Goal: Obtain resource: Download file/media

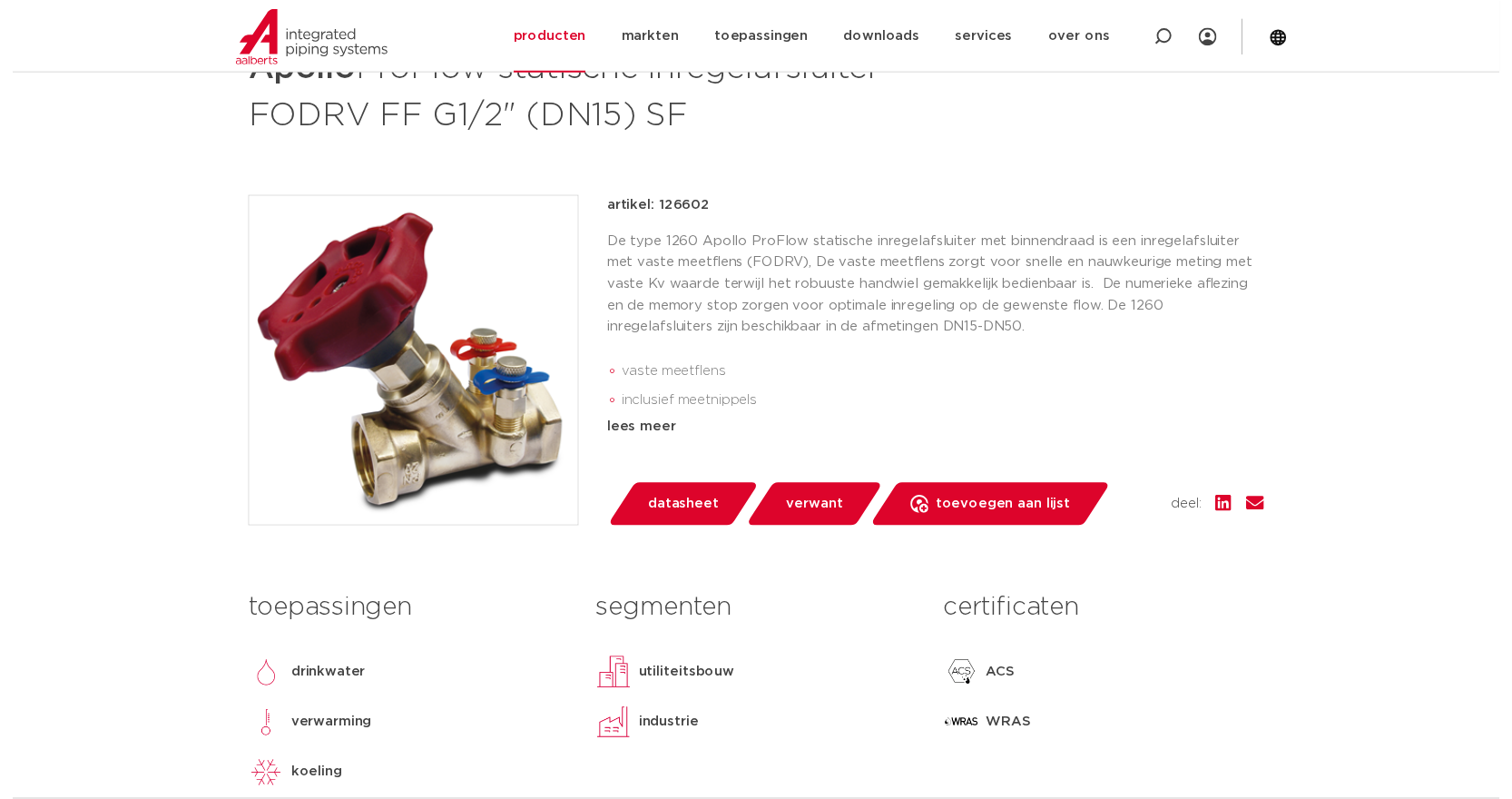
scroll to position [363, 0]
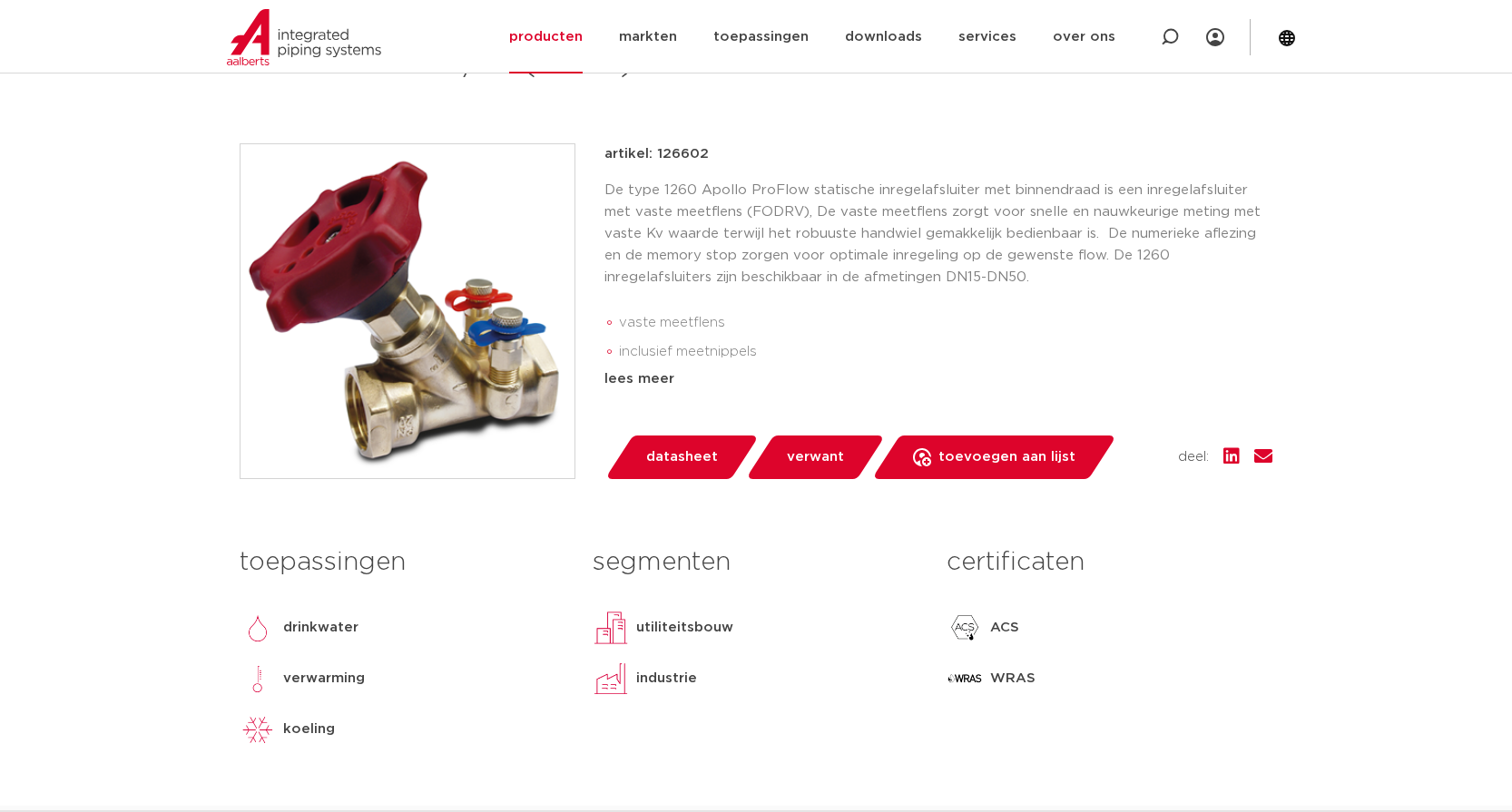
click at [681, 461] on span "datasheet" at bounding box center [682, 457] width 72 height 29
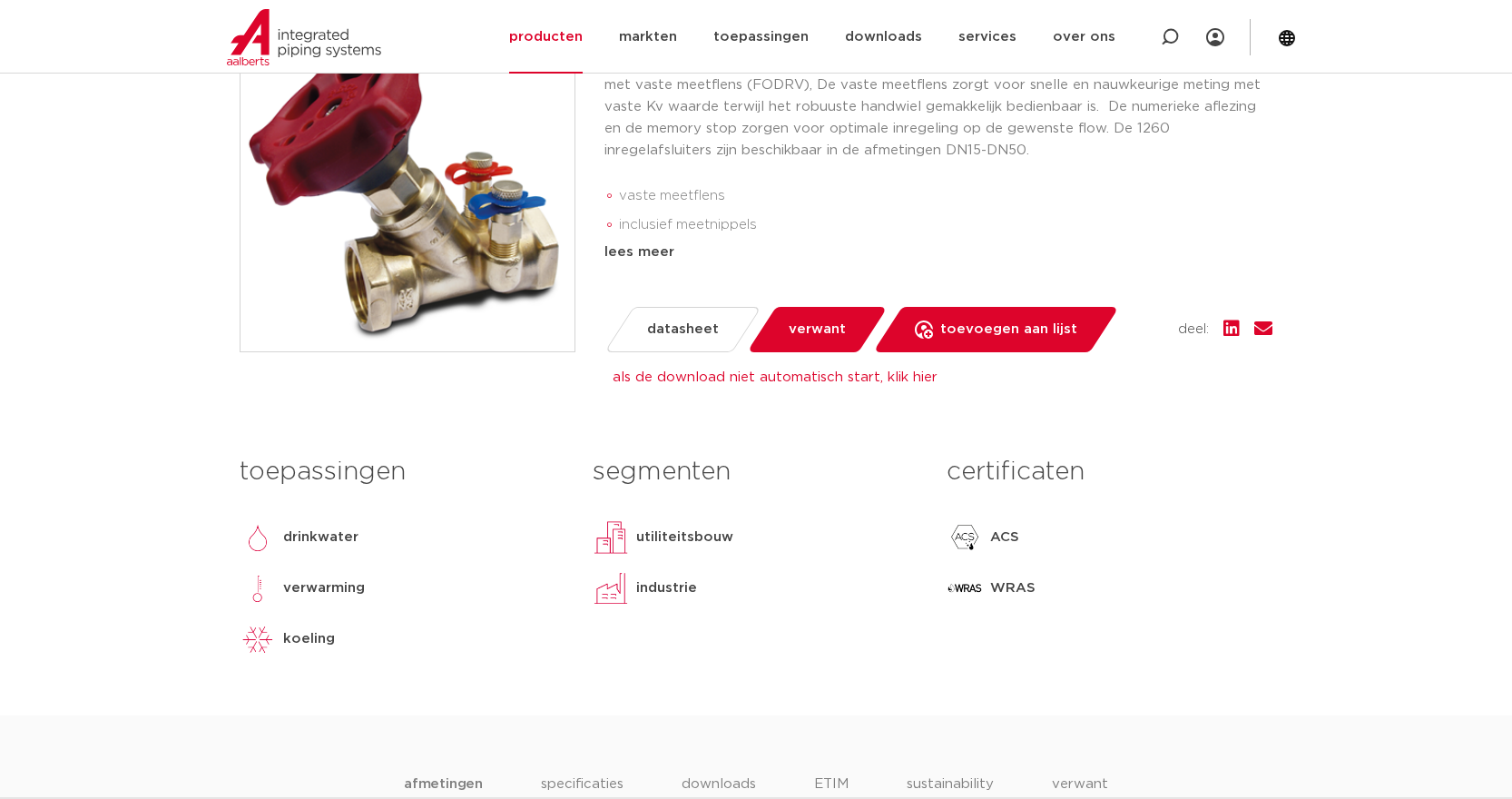
scroll to position [544, 0]
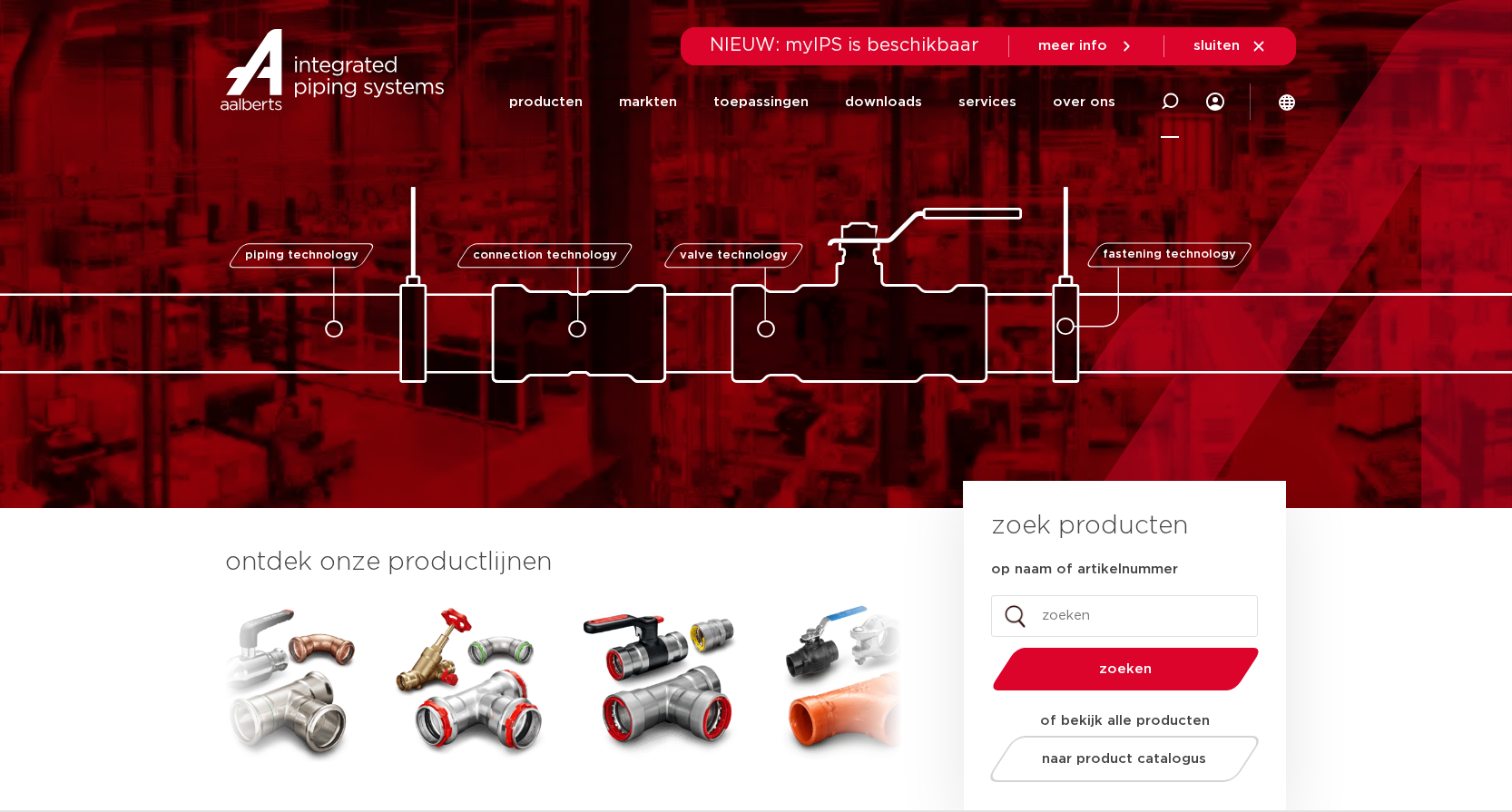
click at [1169, 101] on icon at bounding box center [1169, 101] width 18 height 18
type input "126602"
click button "Zoeken" at bounding box center [0, 0] width 0 height 0
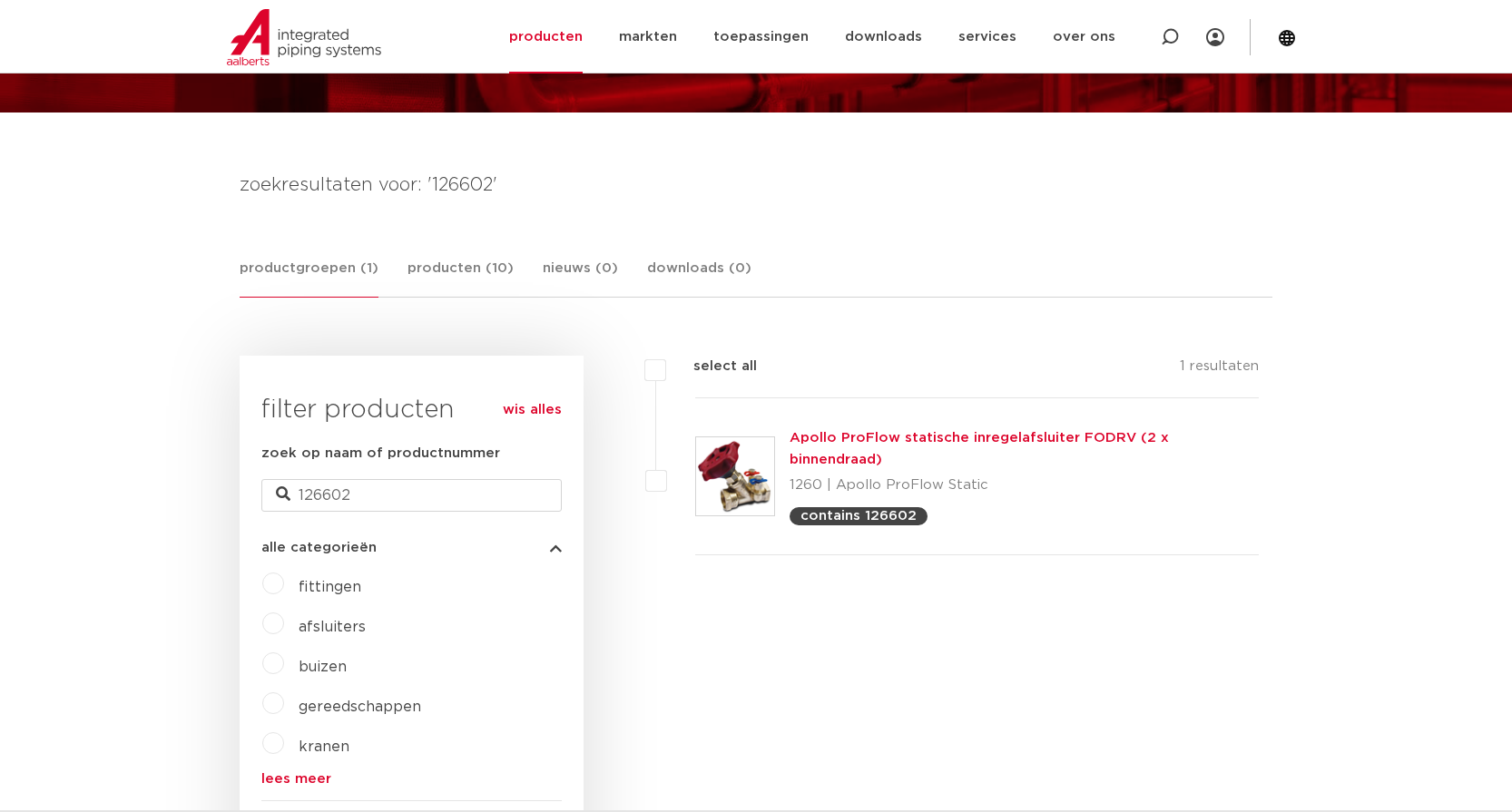
scroll to position [182, 0]
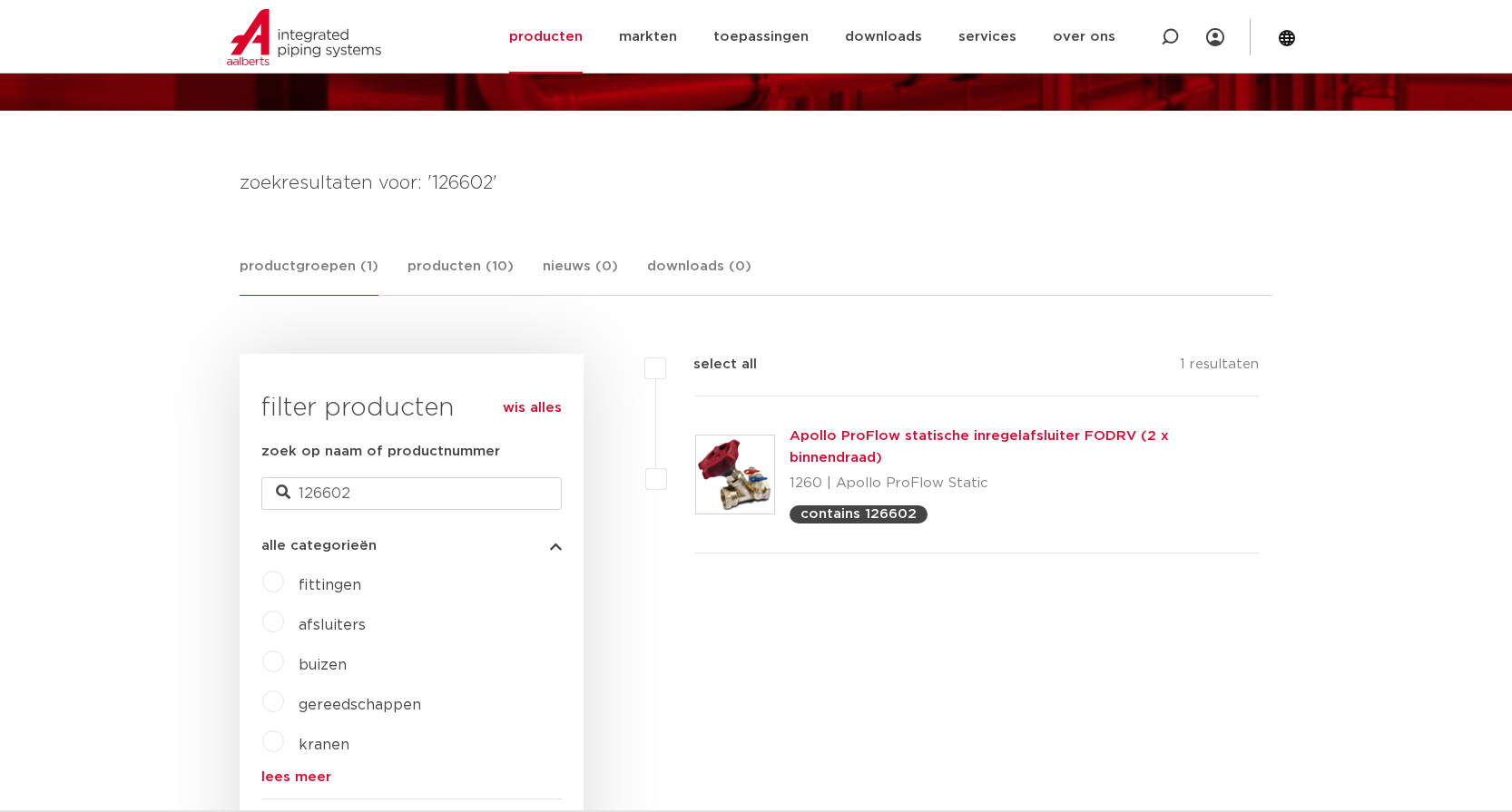
click at [927, 436] on link "Apollo ProFlow statische inregelafsluiter FODRV (2 x binnendraad)" at bounding box center [978, 447] width 379 height 36
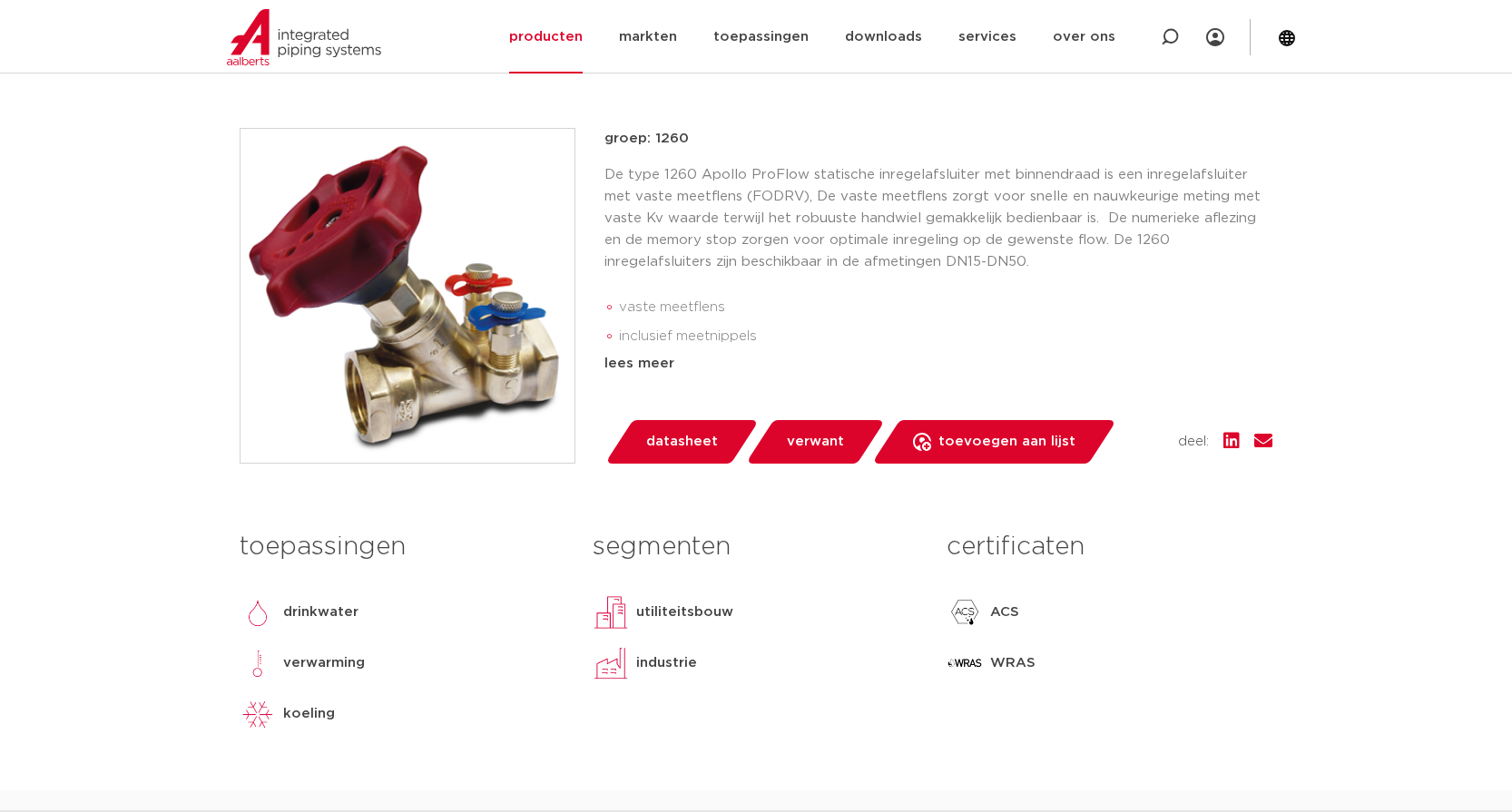
scroll to position [454, 0]
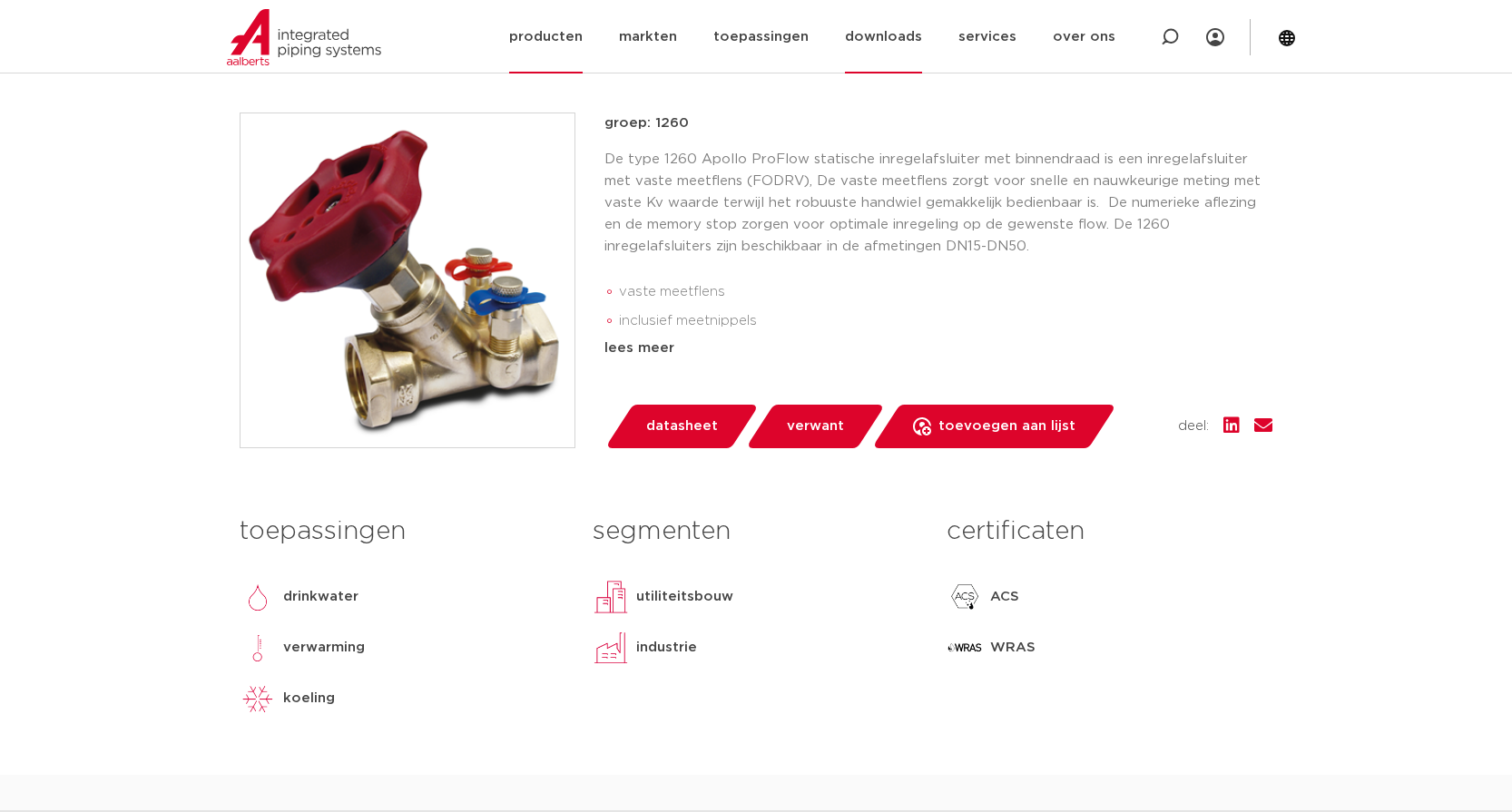
click at [905, 34] on link "downloads" at bounding box center [883, 37] width 77 height 74
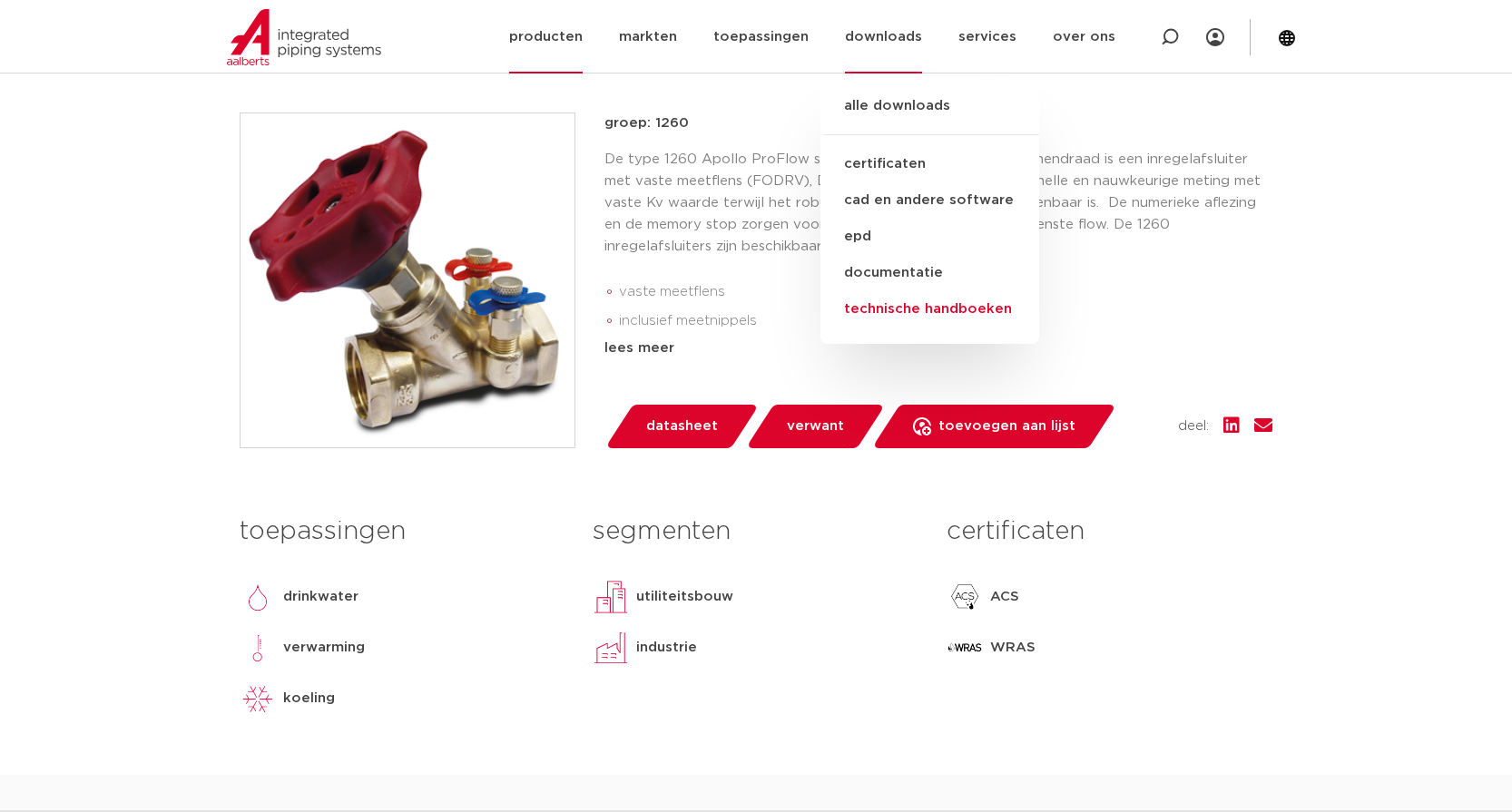
click at [932, 305] on link "technische handboeken" at bounding box center [930, 309] width 219 height 37
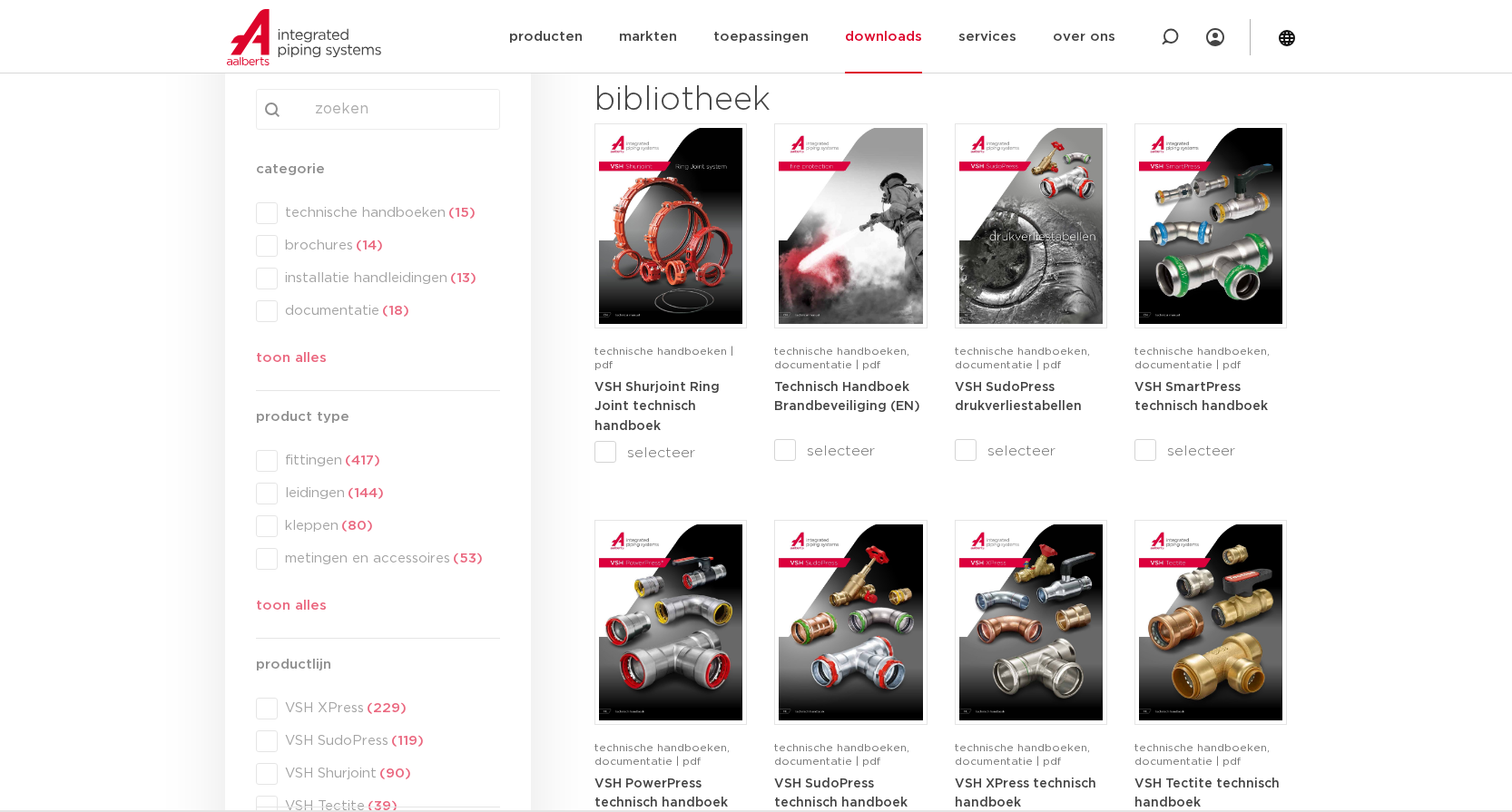
scroll to position [273, 0]
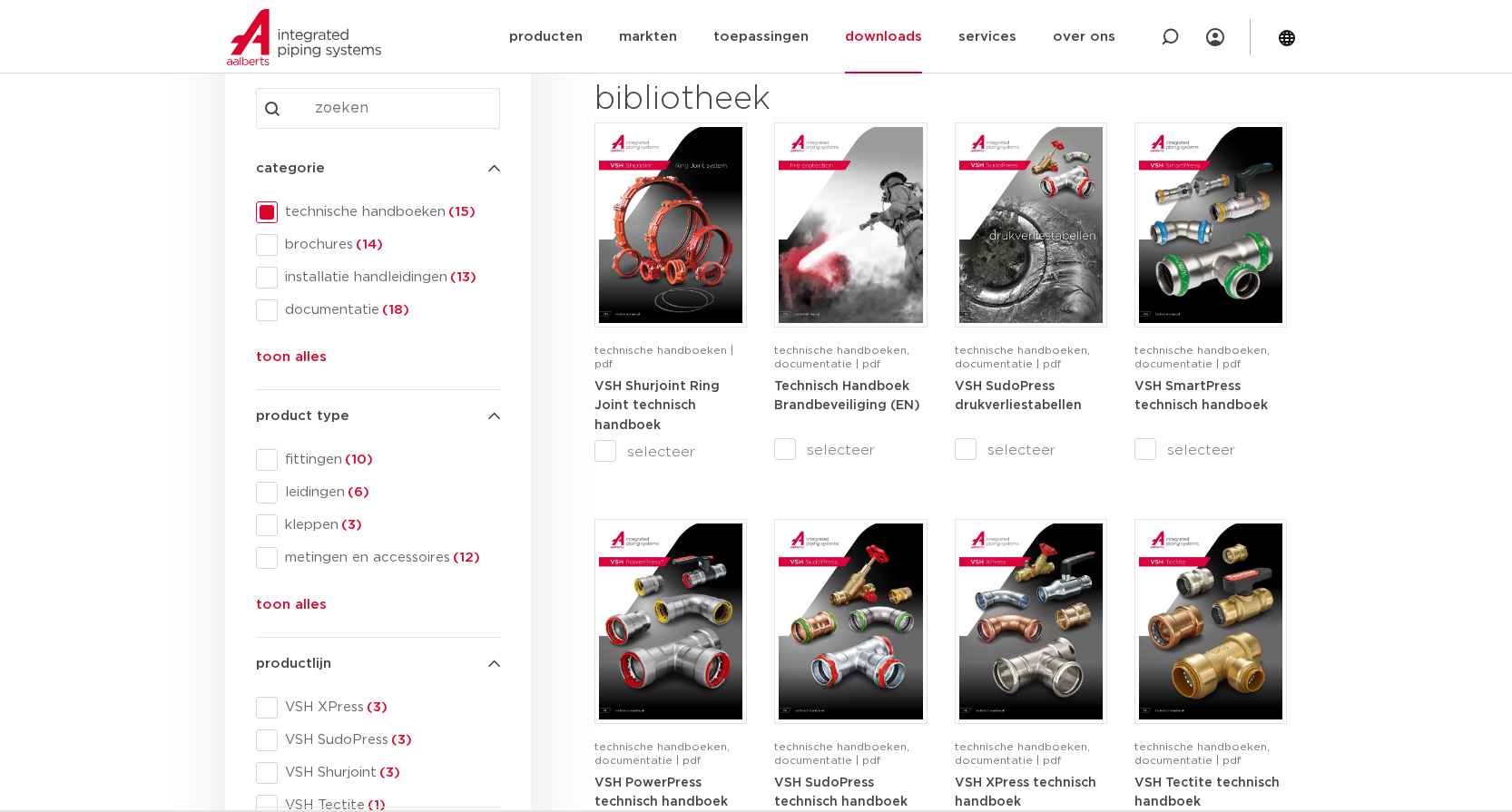
click at [297, 605] on button "toon alles" at bounding box center [291, 609] width 71 height 29
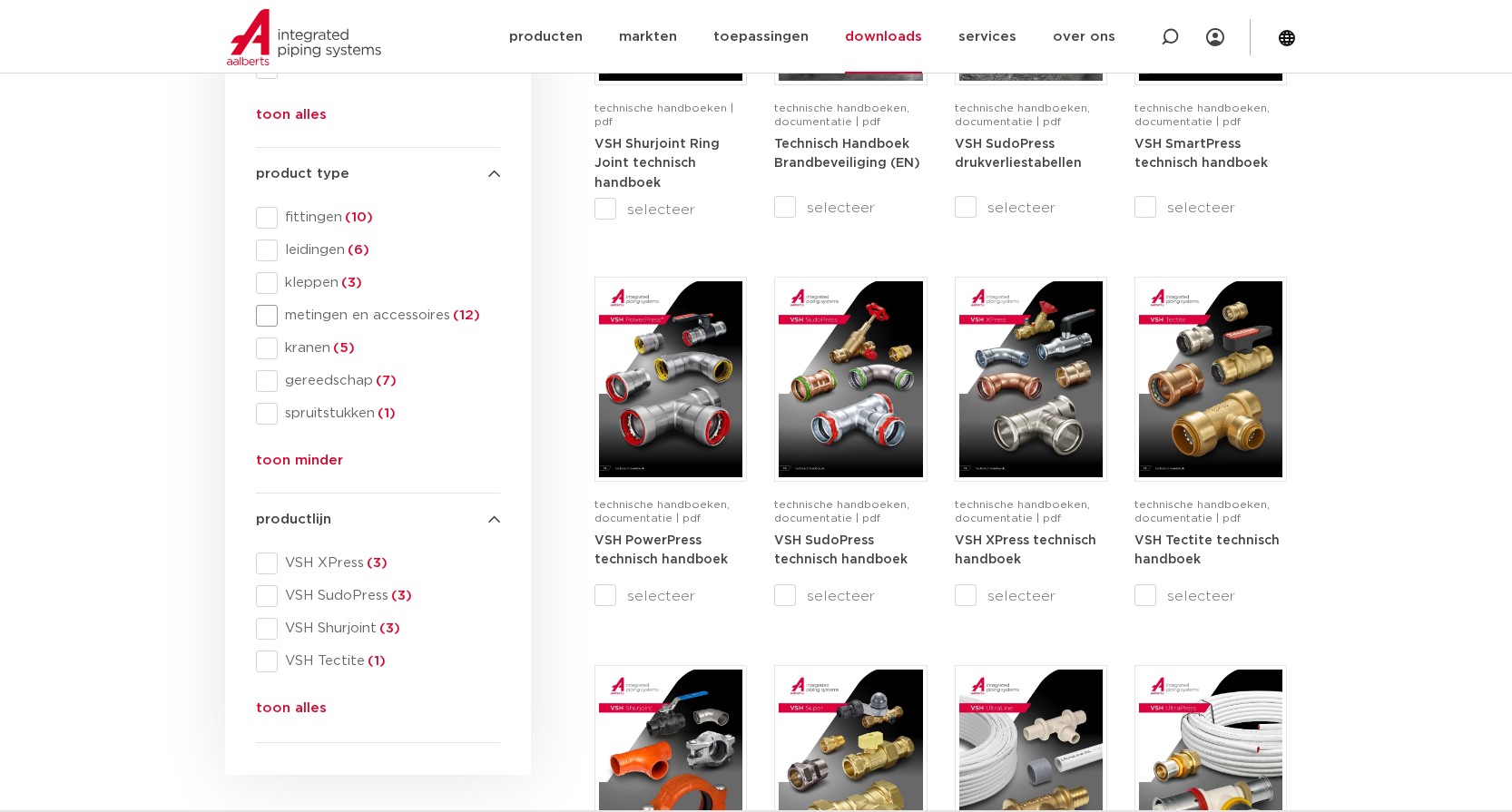
scroll to position [544, 0]
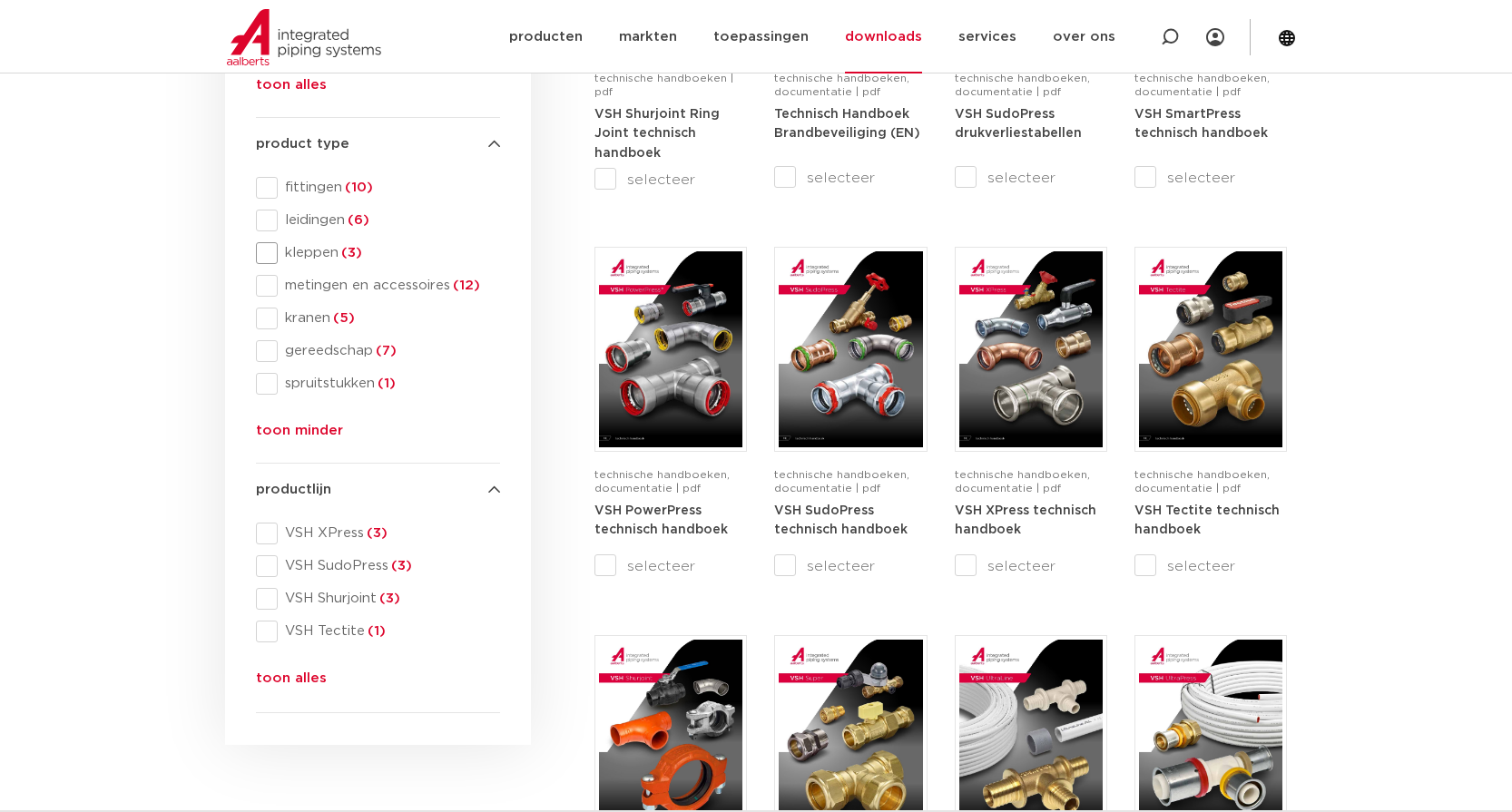
click at [272, 253] on span at bounding box center [266, 253] width 22 height 22
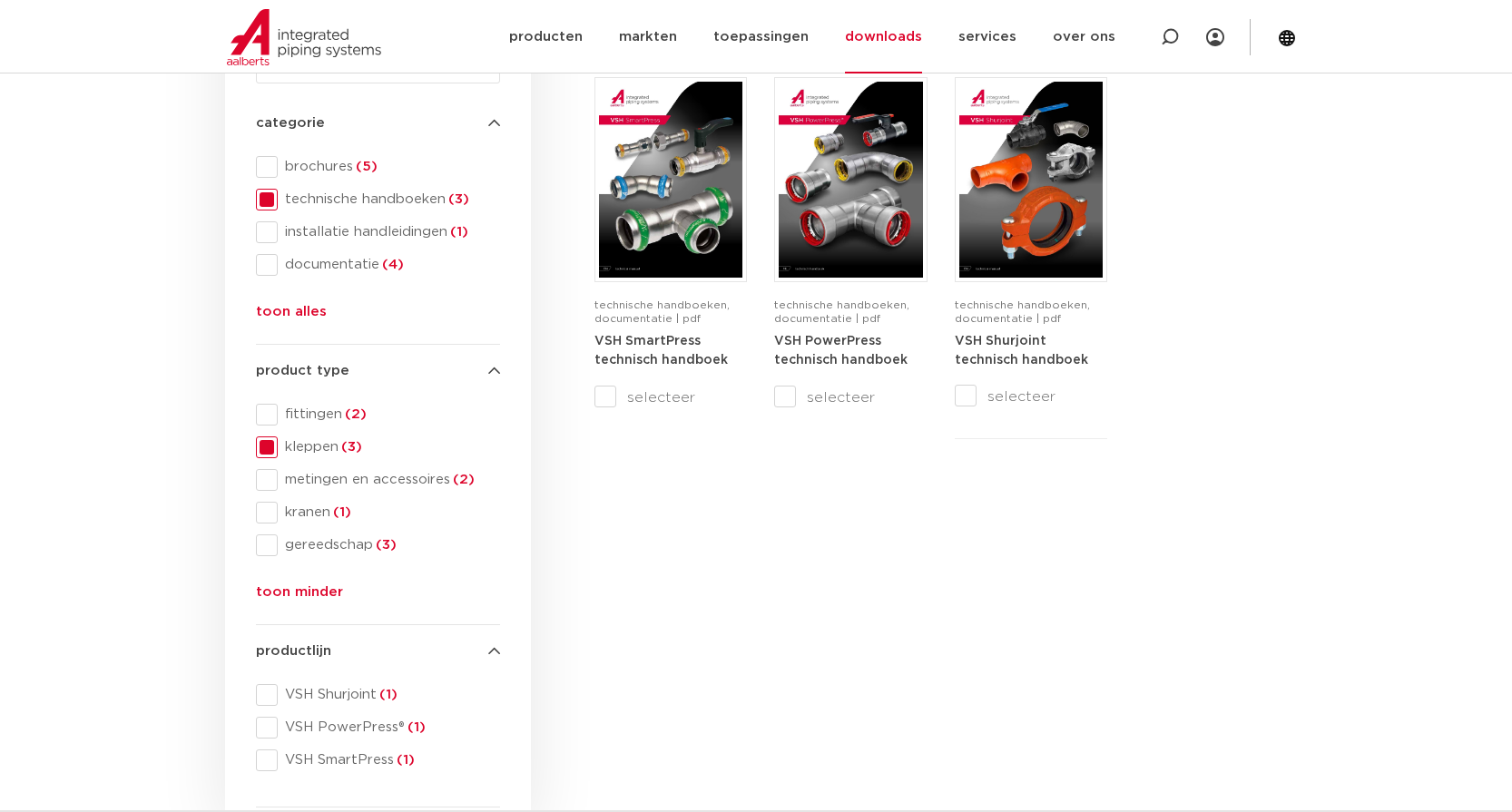
scroll to position [363, 0]
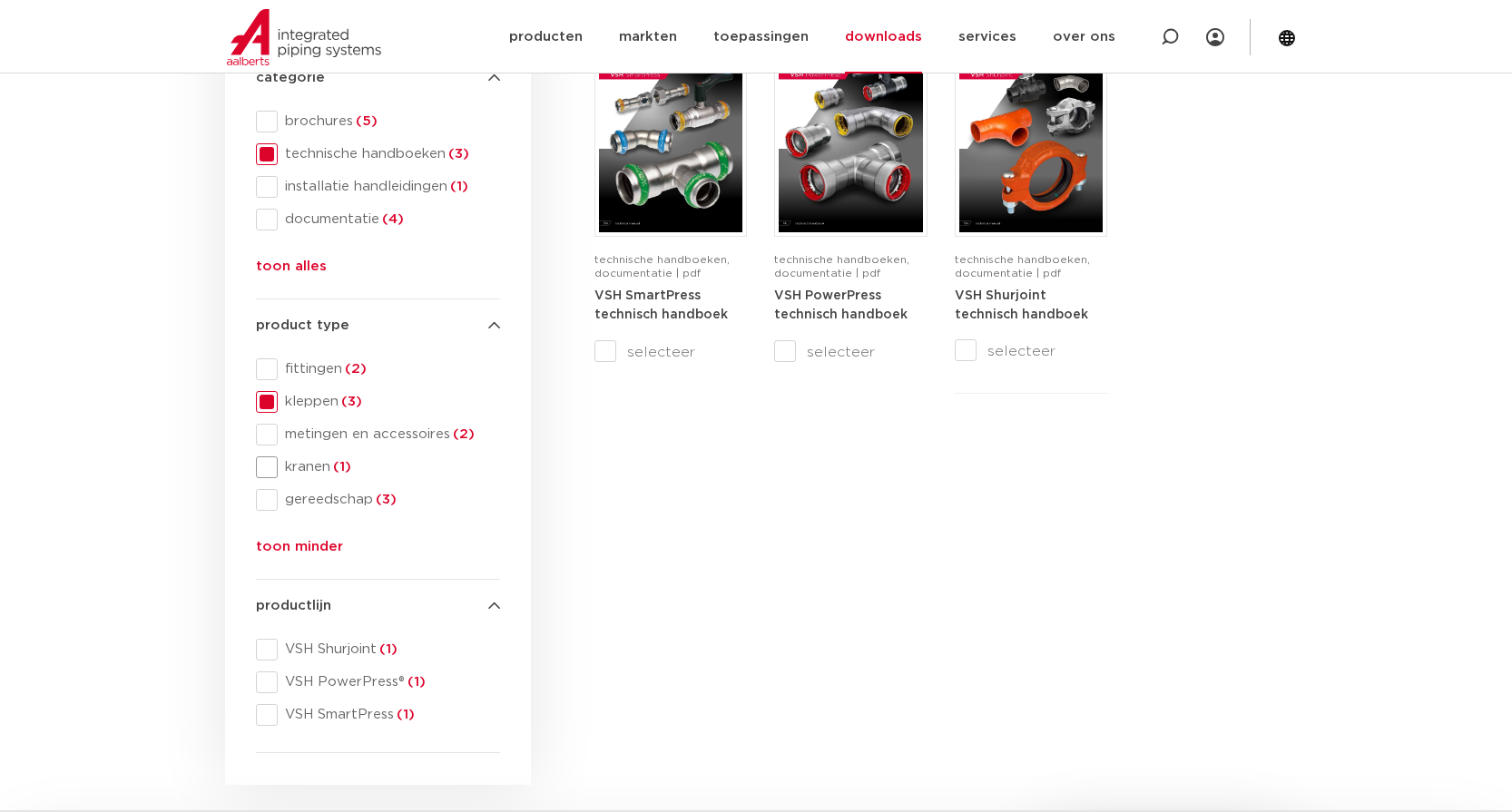
click at [266, 465] on span at bounding box center [266, 466] width 22 height 22
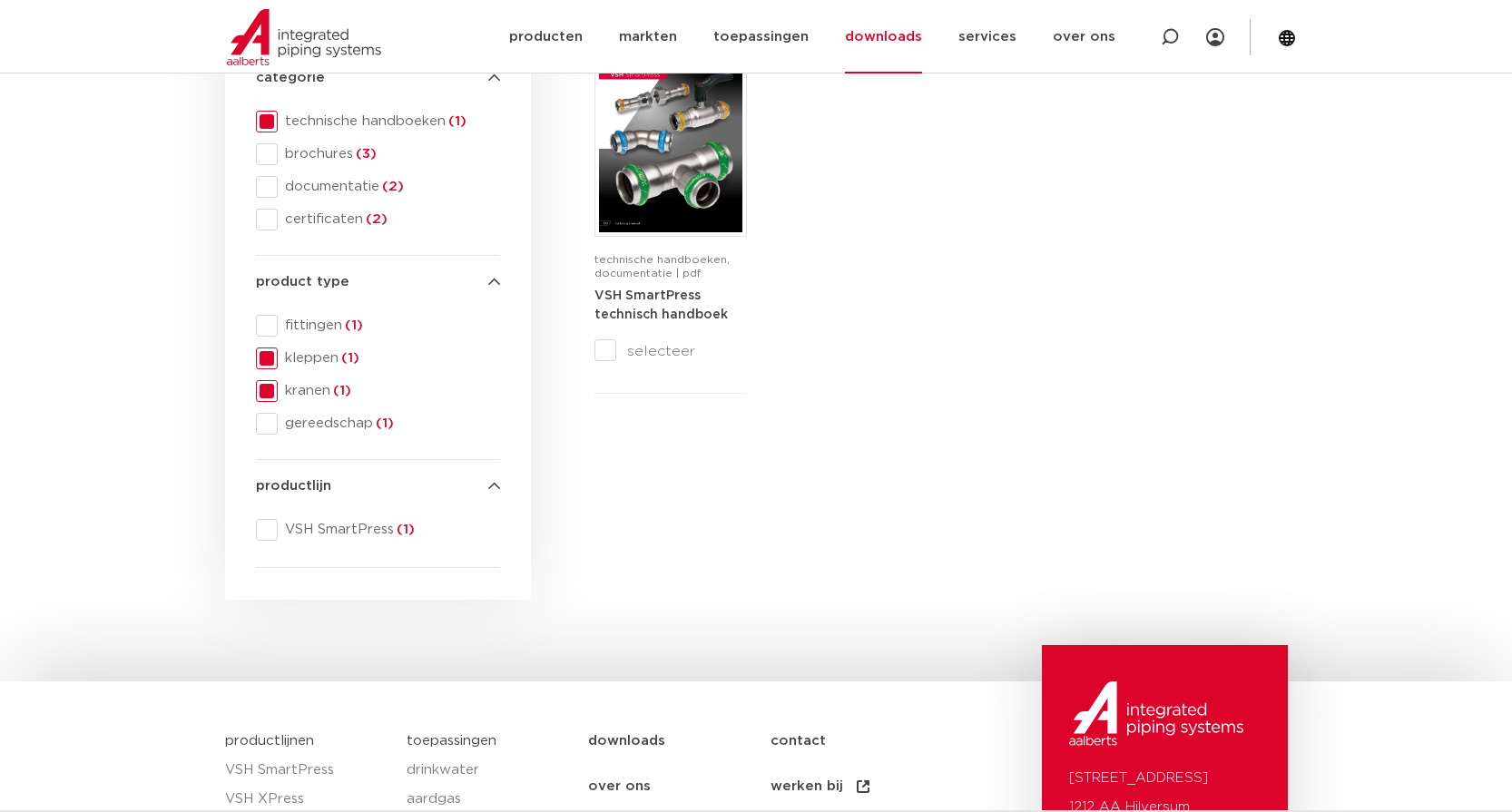
click at [262, 362] on span at bounding box center [266, 358] width 22 height 22
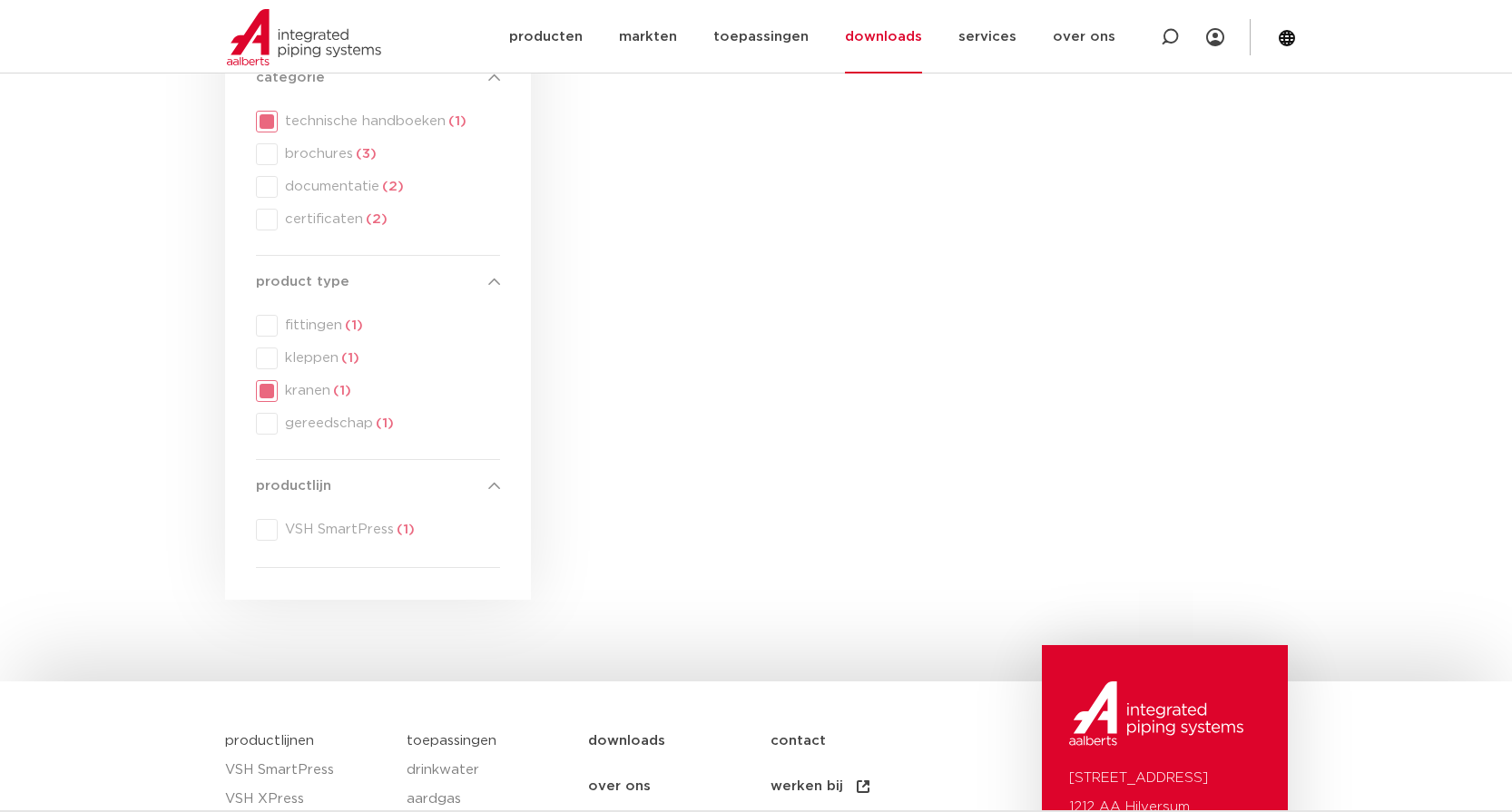
click at [263, 391] on div "product type product type fittingen (1) kleppen (1) kranen (1) gereedschap (1)" at bounding box center [377, 359] width 244 height 174
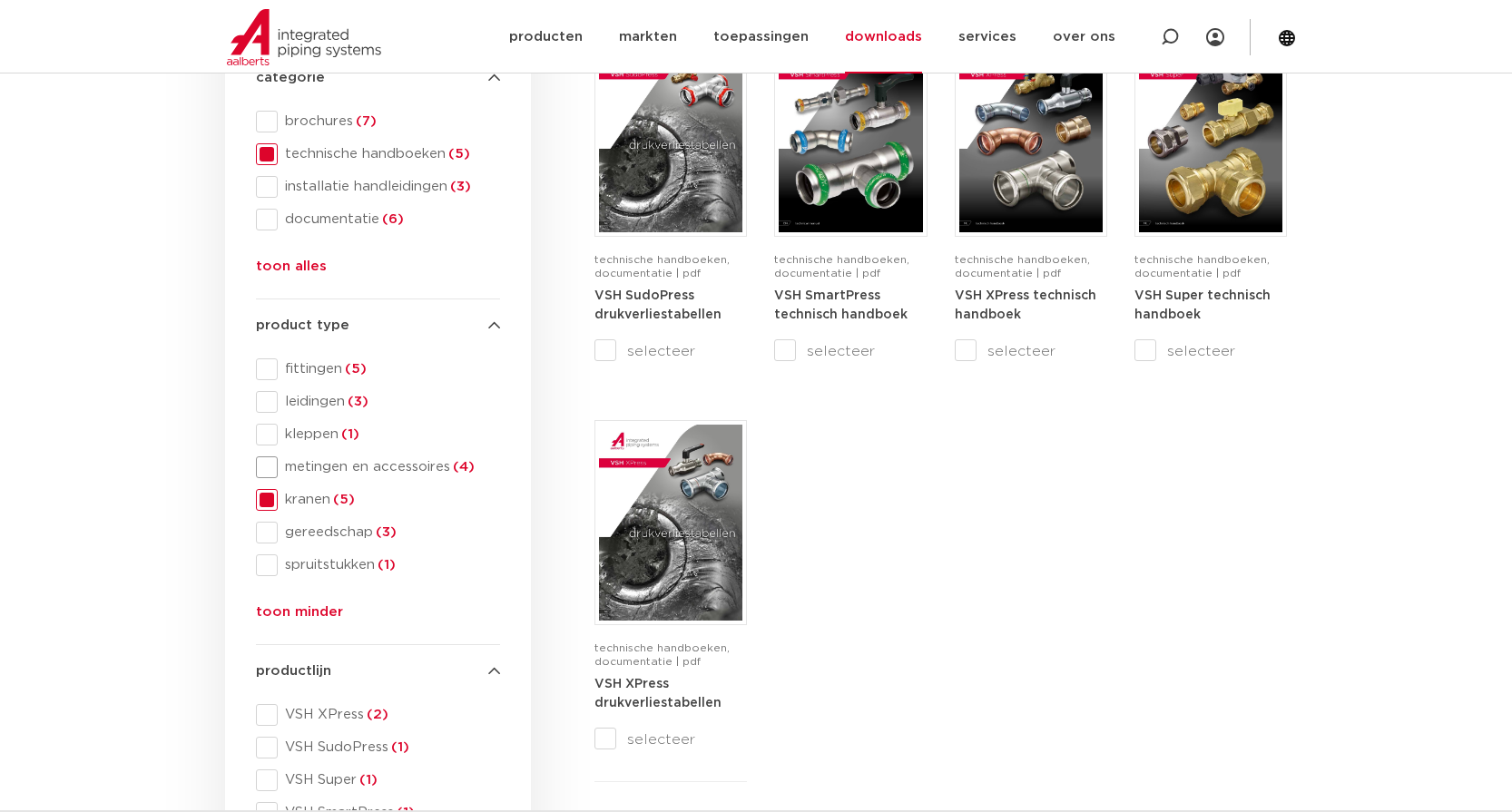
click at [265, 473] on span at bounding box center [266, 466] width 22 height 22
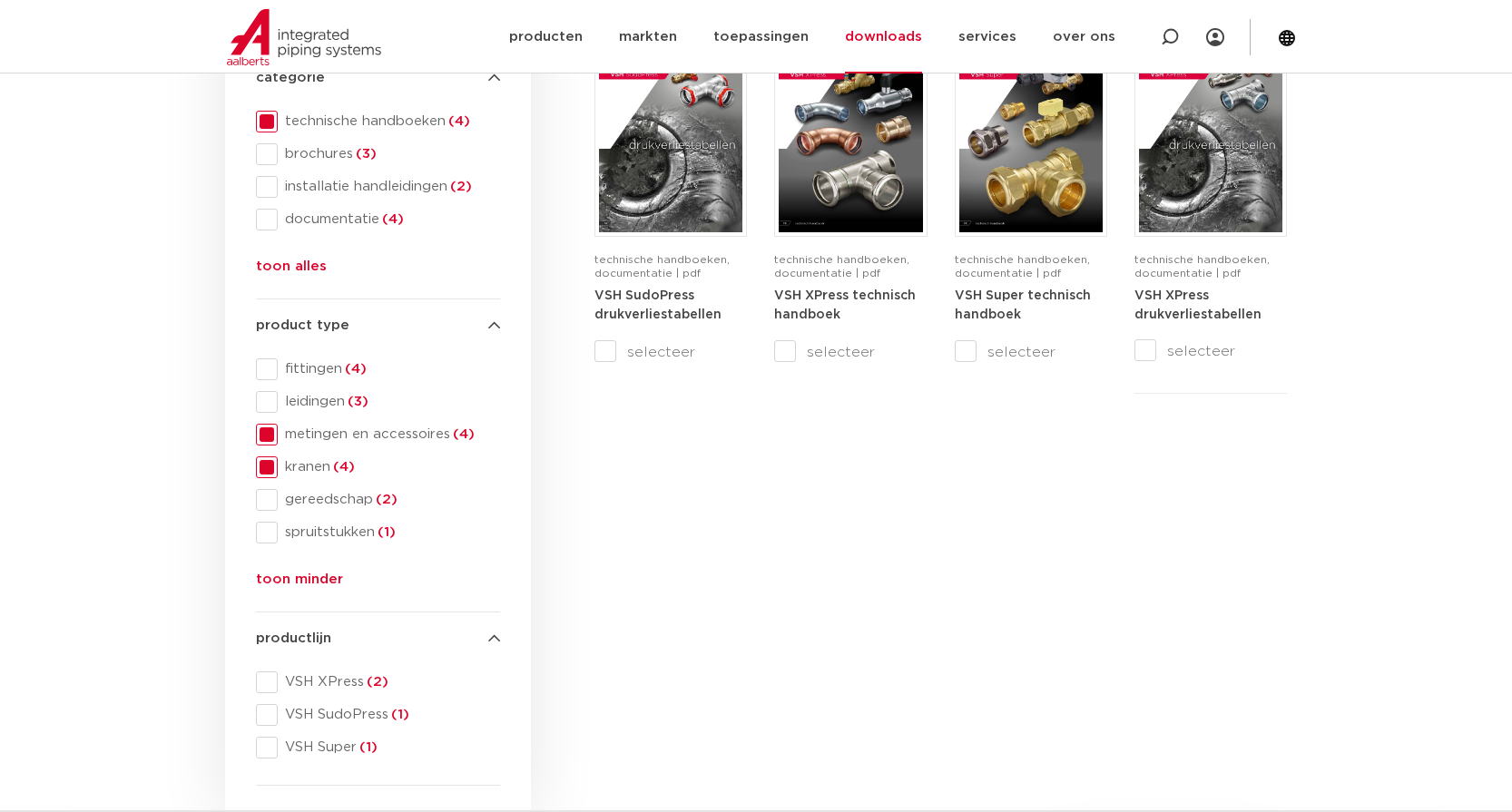
click at [270, 468] on span at bounding box center [266, 466] width 22 height 22
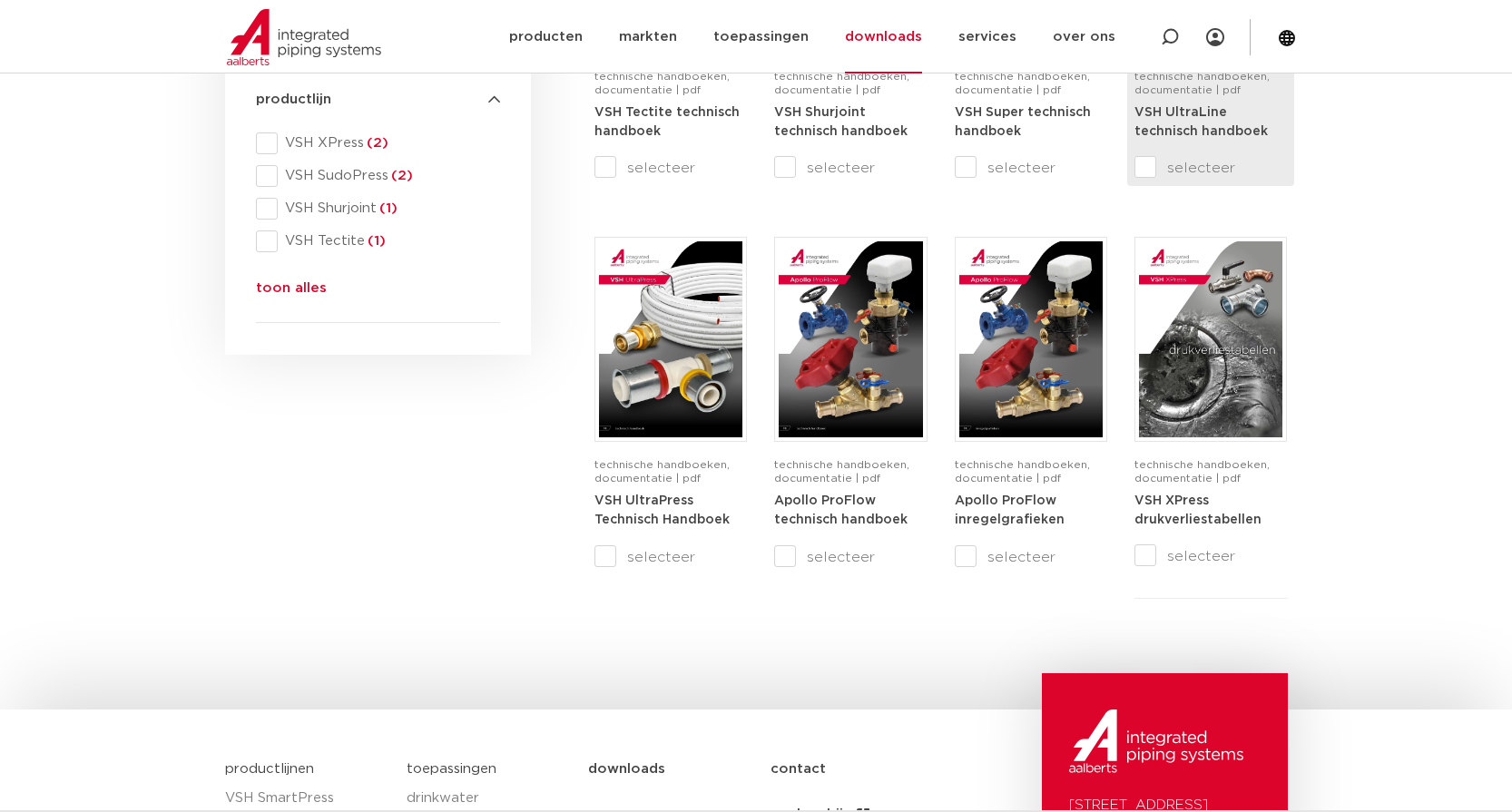
scroll to position [908, 0]
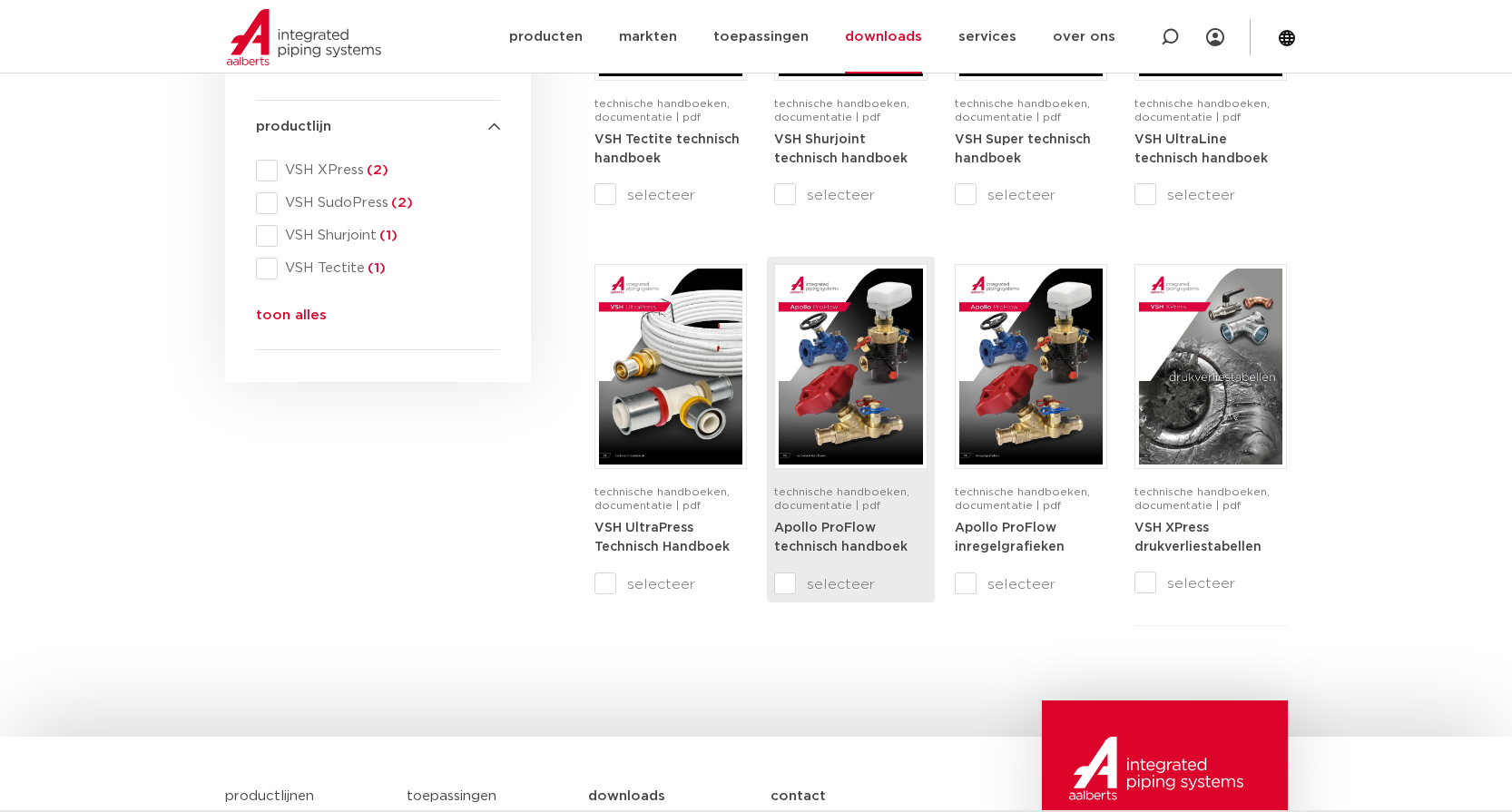
click at [827, 542] on strong "Apollo ProFlow technisch handboek" at bounding box center [841, 538] width 133 height 33
